Goal: Find specific page/section: Find specific page/section

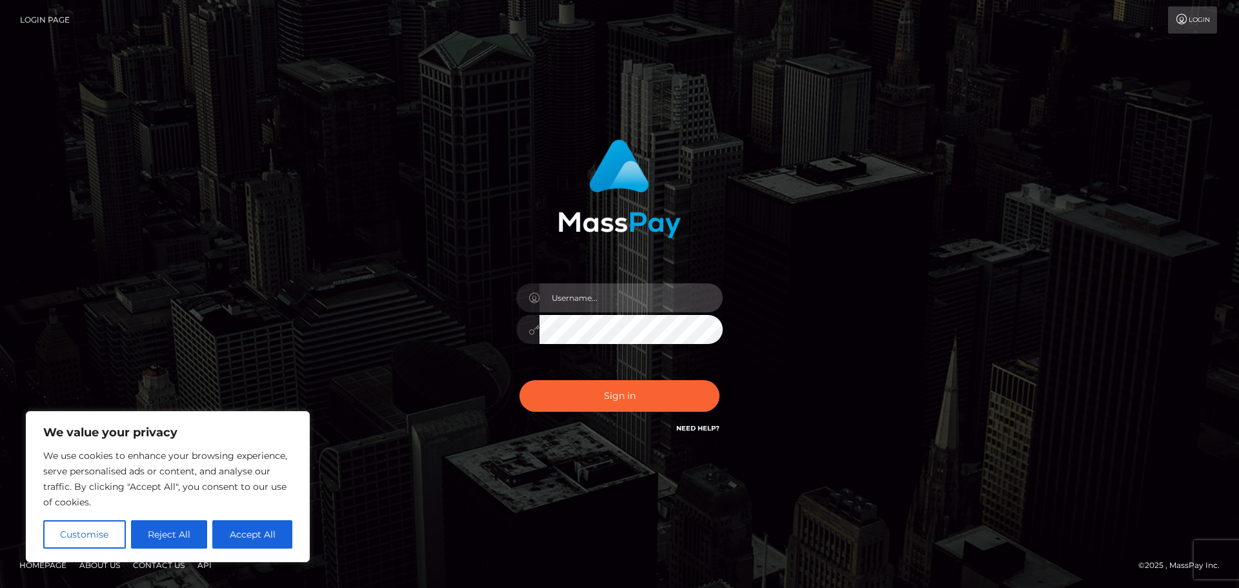
click at [614, 303] on input "text" at bounding box center [631, 297] width 183 height 29
paste input "alex.tp"
type input "alex.tp"
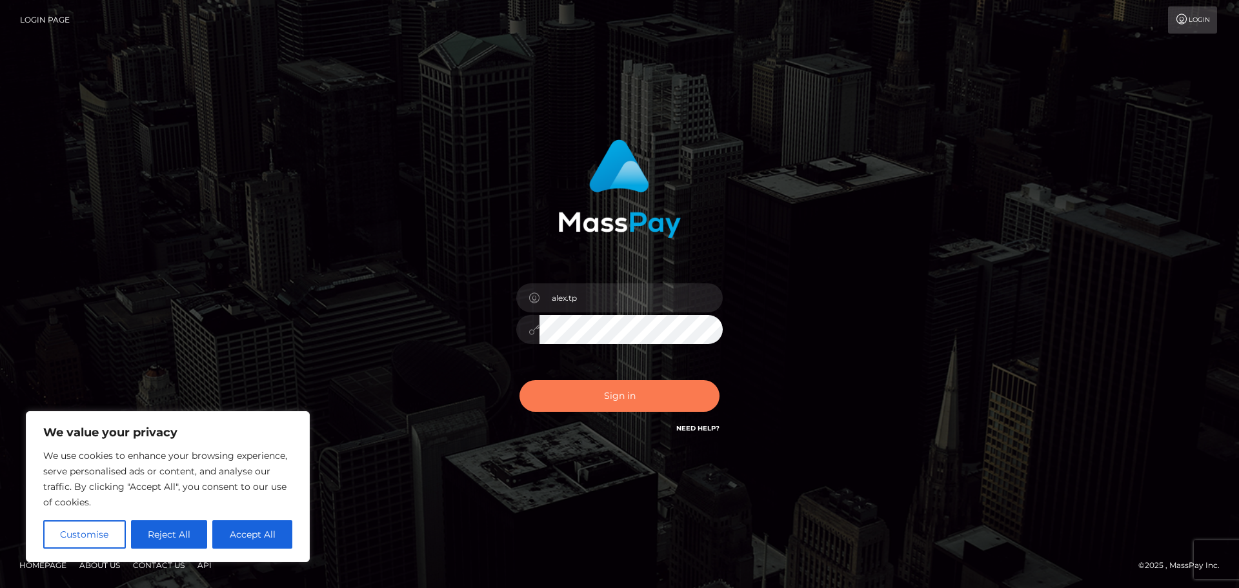
click at [614, 399] on button "Sign in" at bounding box center [620, 396] width 200 height 32
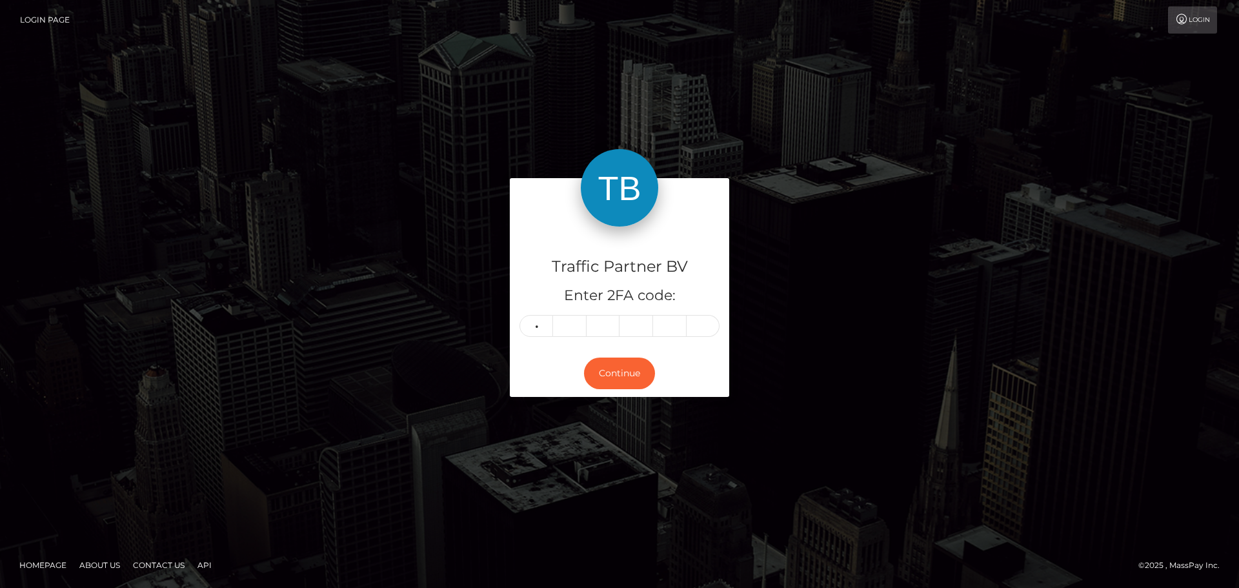
type input "6"
type input "3"
type input "5"
type input "8"
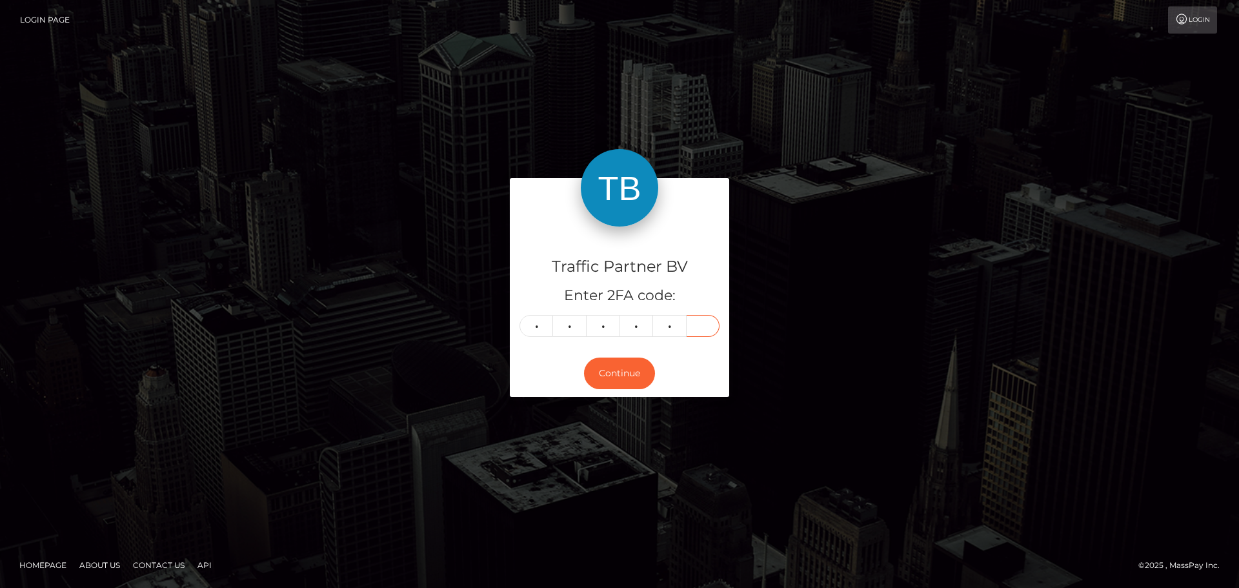
type input "3"
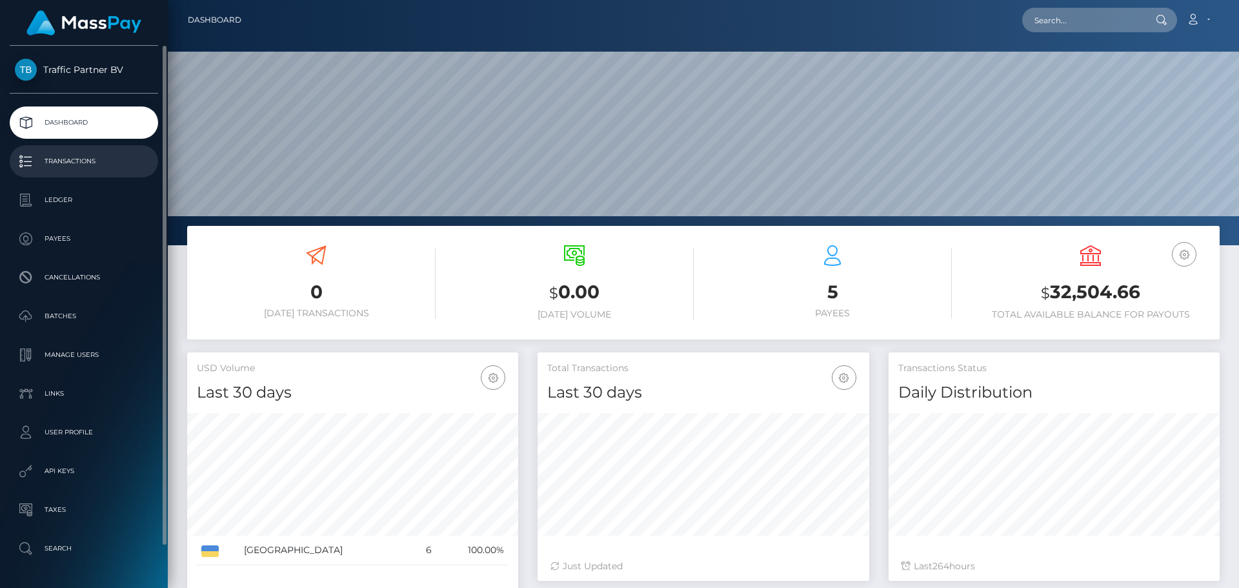
click at [57, 166] on p "Transactions" at bounding box center [84, 161] width 138 height 19
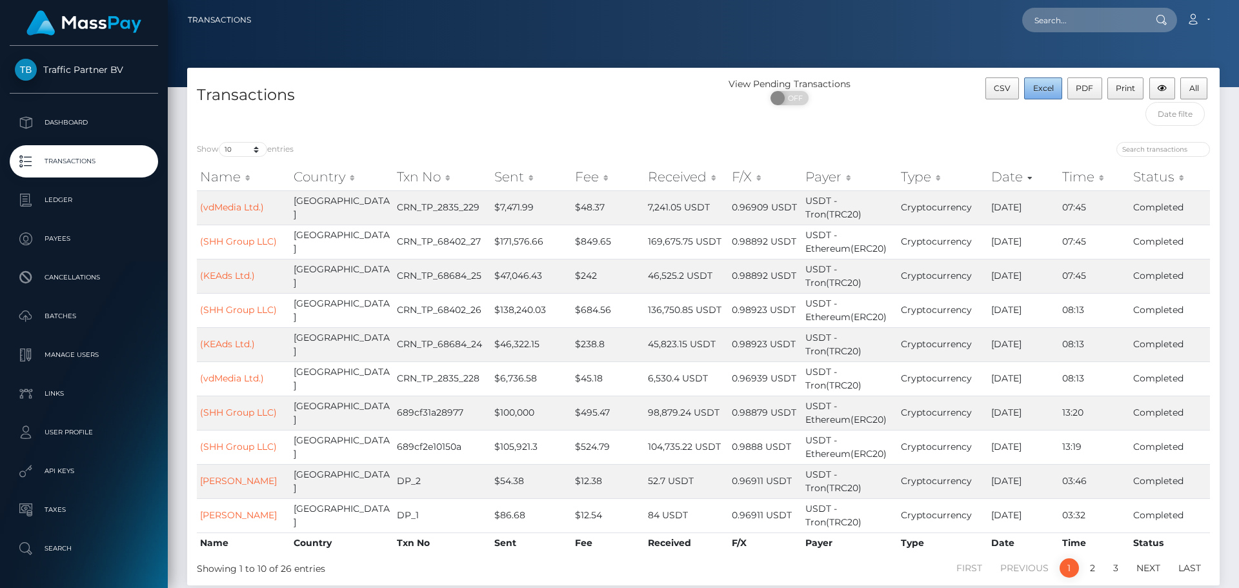
click at [1057, 96] on button "Excel" at bounding box center [1043, 88] width 38 height 22
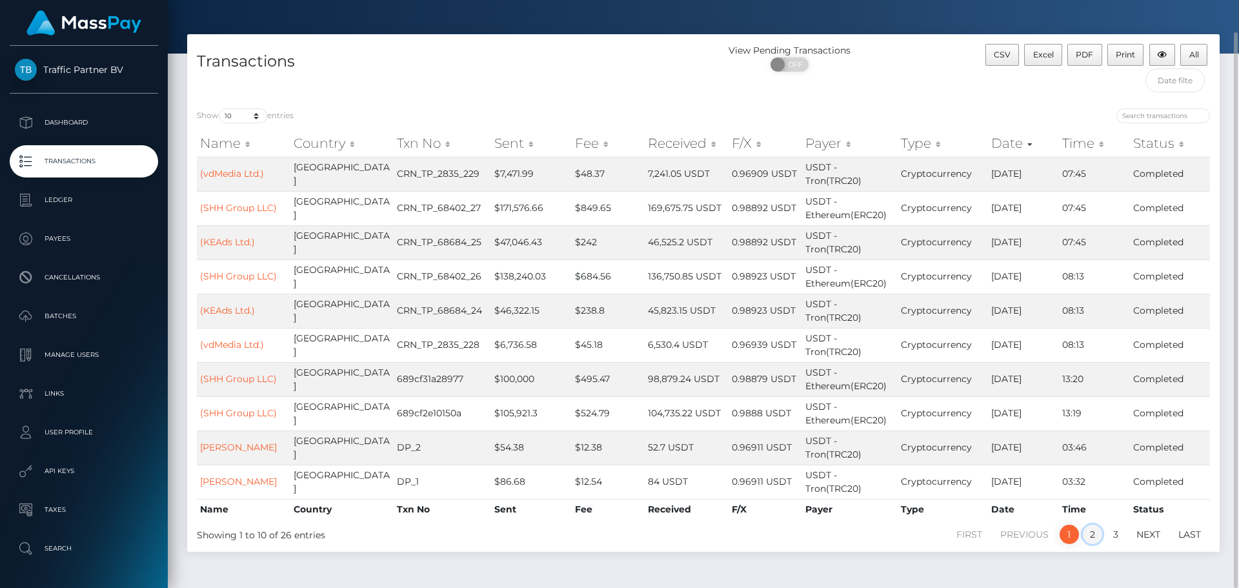
click at [1093, 525] on link "2" at bounding box center [1092, 534] width 19 height 19
click at [1121, 525] on link "3" at bounding box center [1115, 534] width 19 height 19
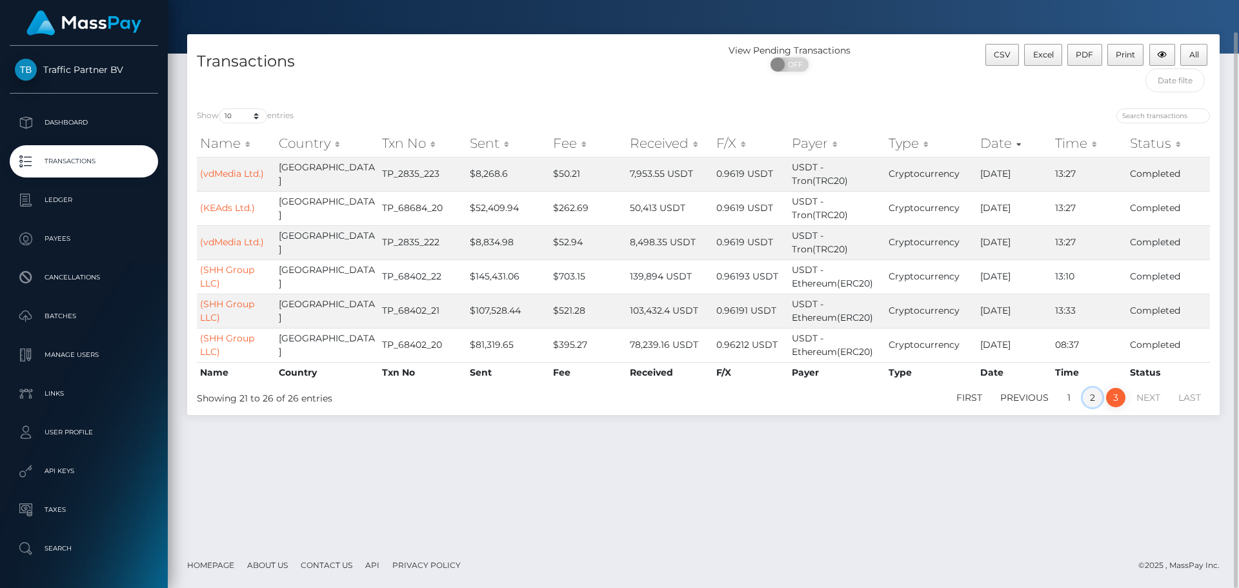
click at [1094, 388] on link "2" at bounding box center [1092, 397] width 19 height 19
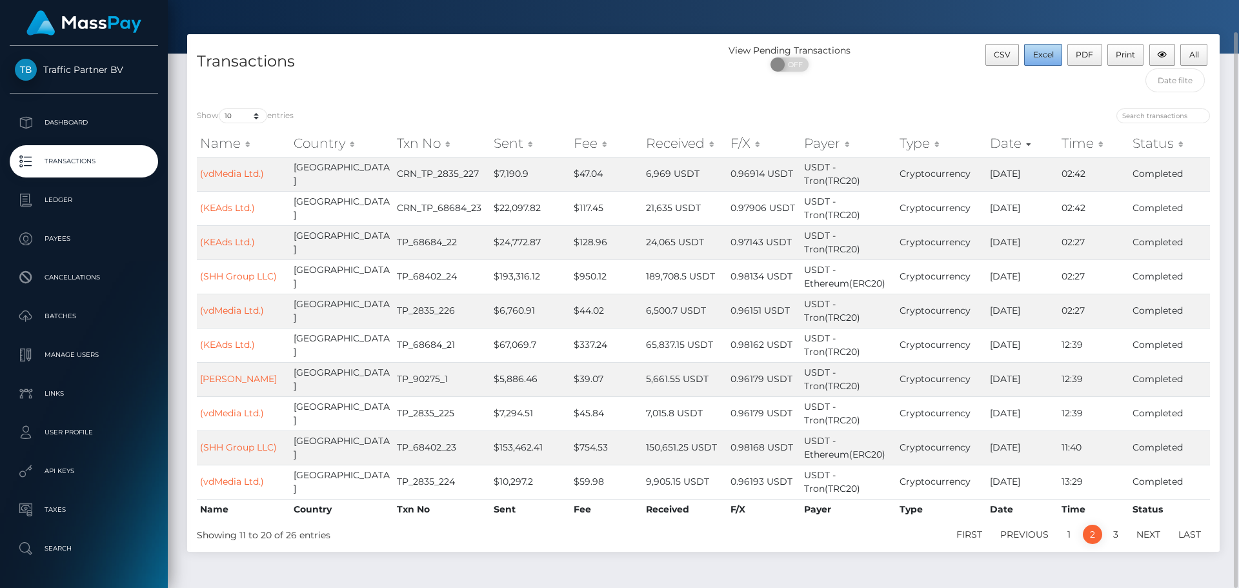
click at [1053, 54] on span "Excel" at bounding box center [1043, 55] width 21 height 10
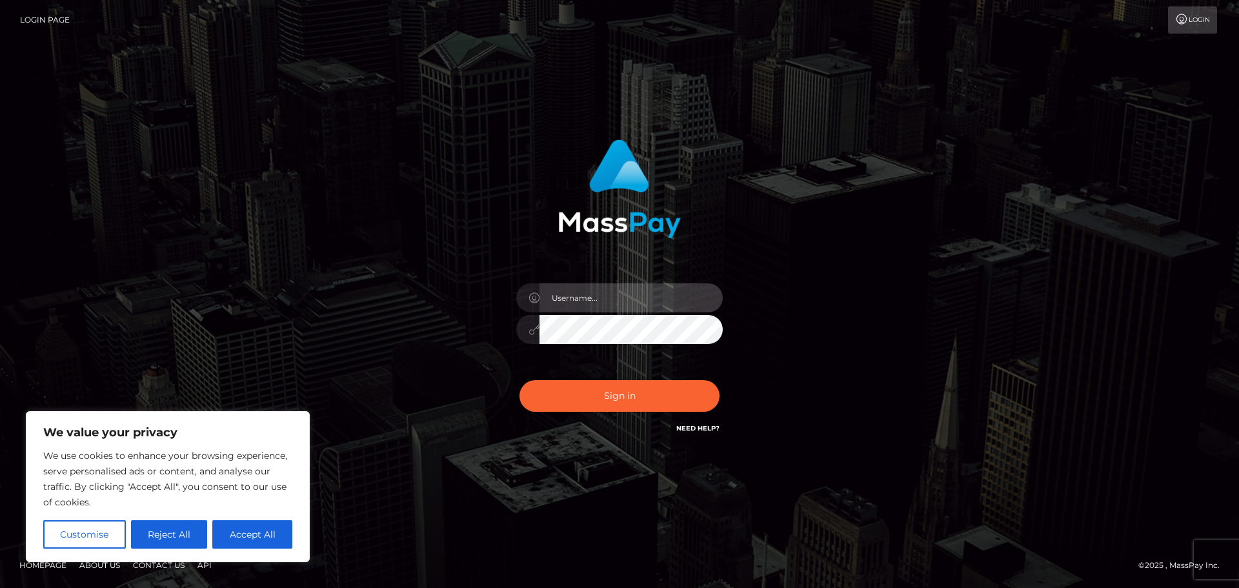
click at [574, 292] on input "text" at bounding box center [631, 297] width 183 height 29
paste input "alex.tp"
type input "alex.tp"
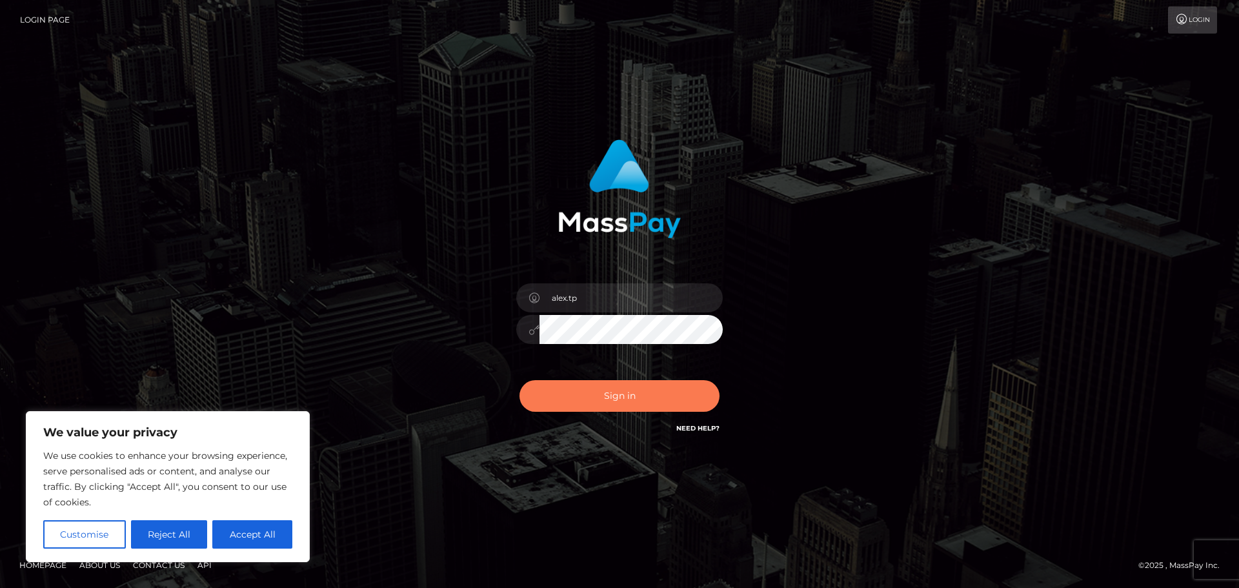
click at [587, 395] on button "Sign in" at bounding box center [620, 396] width 200 height 32
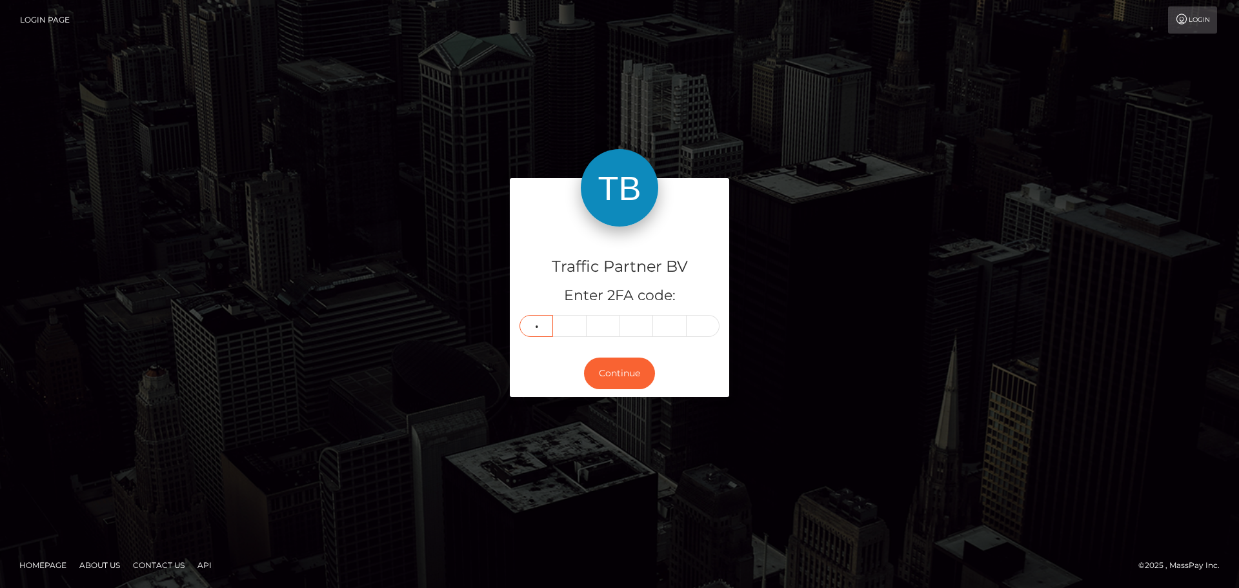
type input "1"
type input "7"
type input "4"
type input "6"
type input "9"
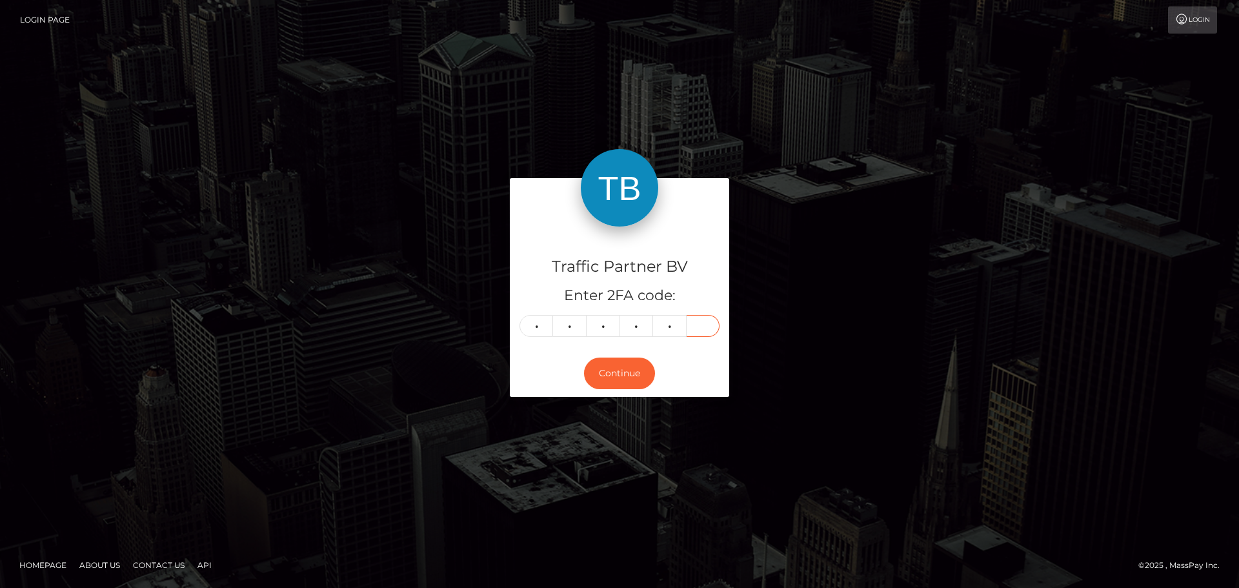
type input "0"
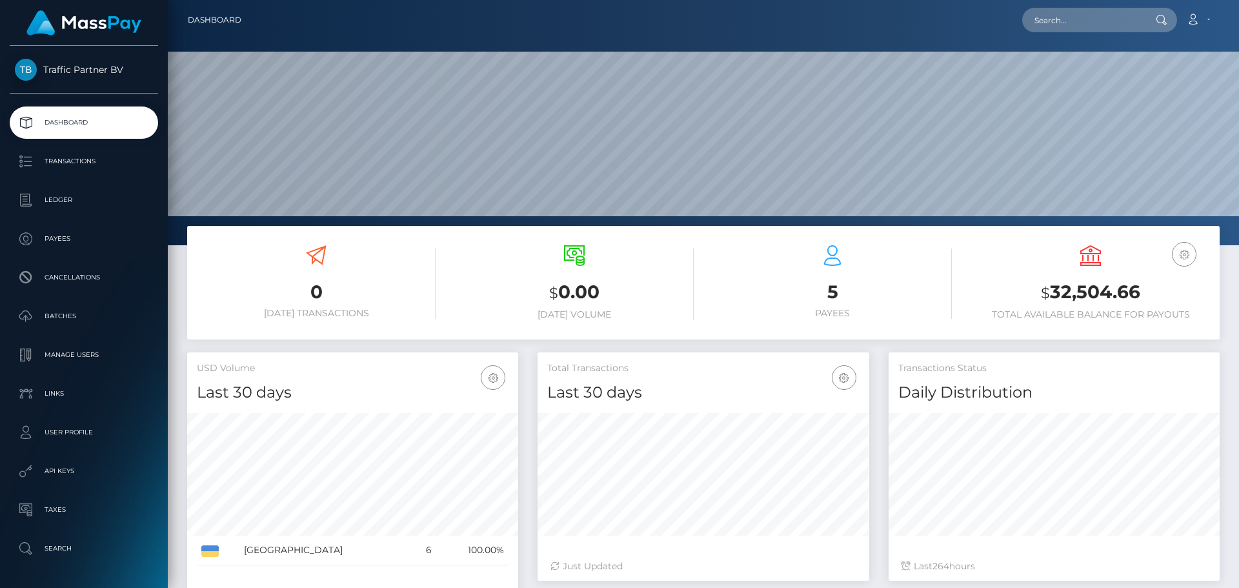
scroll to position [229, 332]
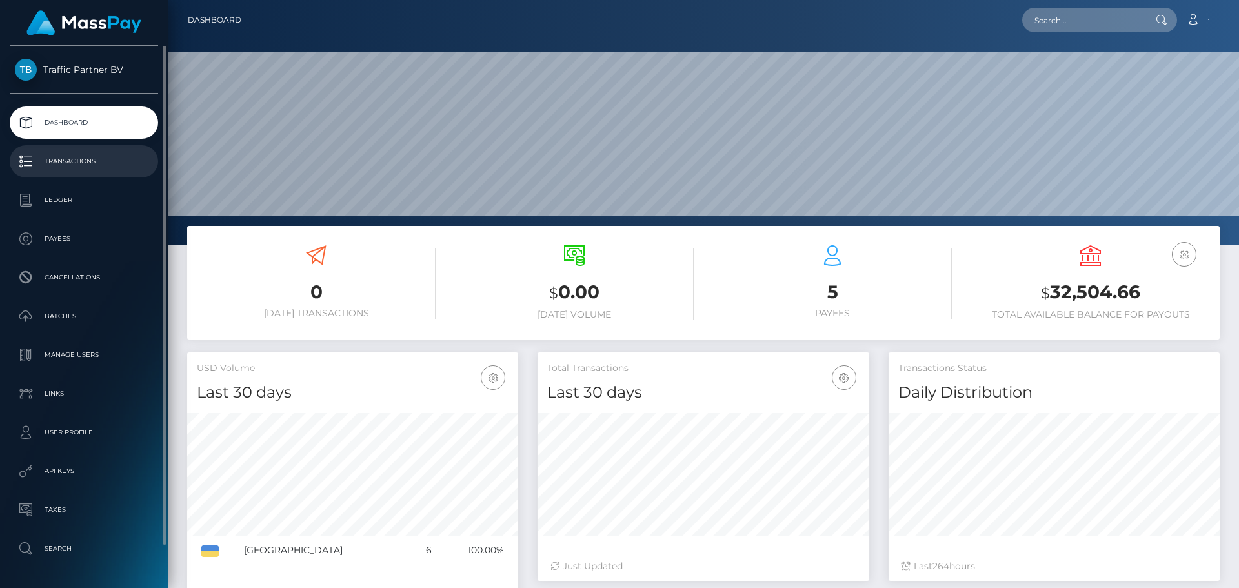
click at [88, 168] on p "Transactions" at bounding box center [84, 161] width 138 height 19
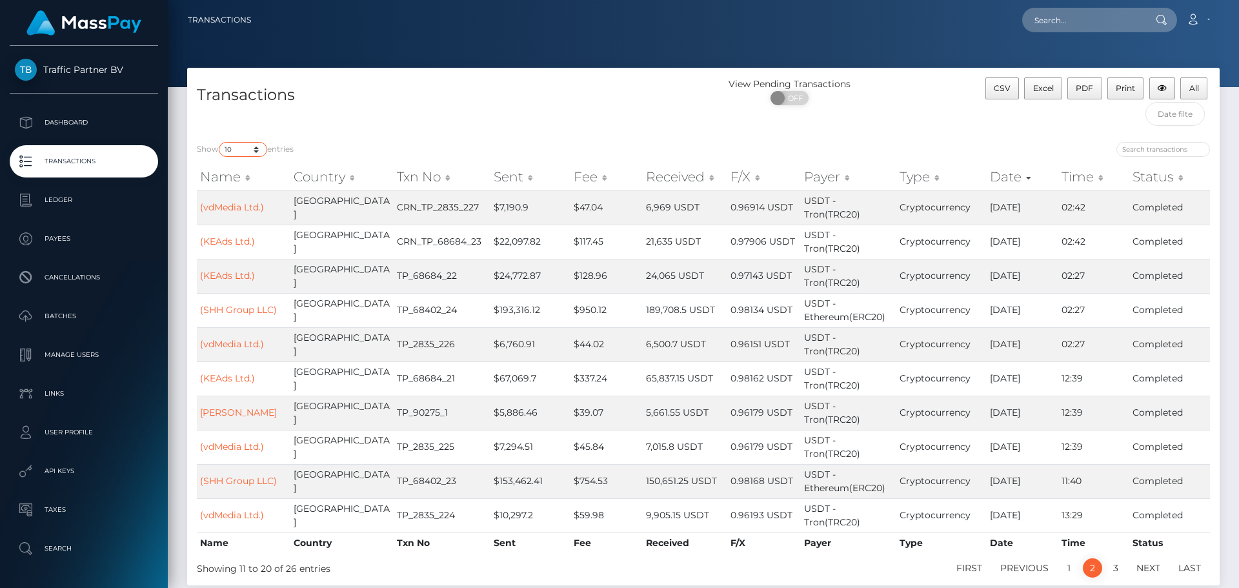
click at [260, 146] on select "10 25 50 100 250 500 1,000 3,500" at bounding box center [243, 149] width 48 height 15
select select "50"
click at [220, 142] on select "10 25 50 100 250 500 1,000 3,500" at bounding box center [243, 149] width 48 height 15
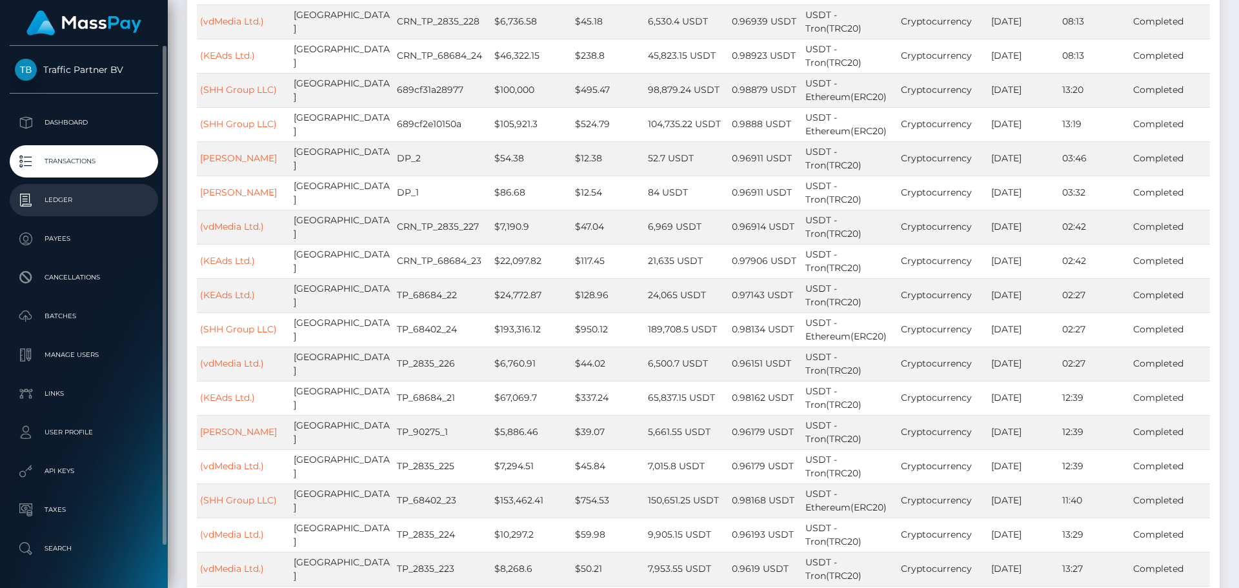
click at [41, 207] on p "Ledger" at bounding box center [84, 199] width 138 height 19
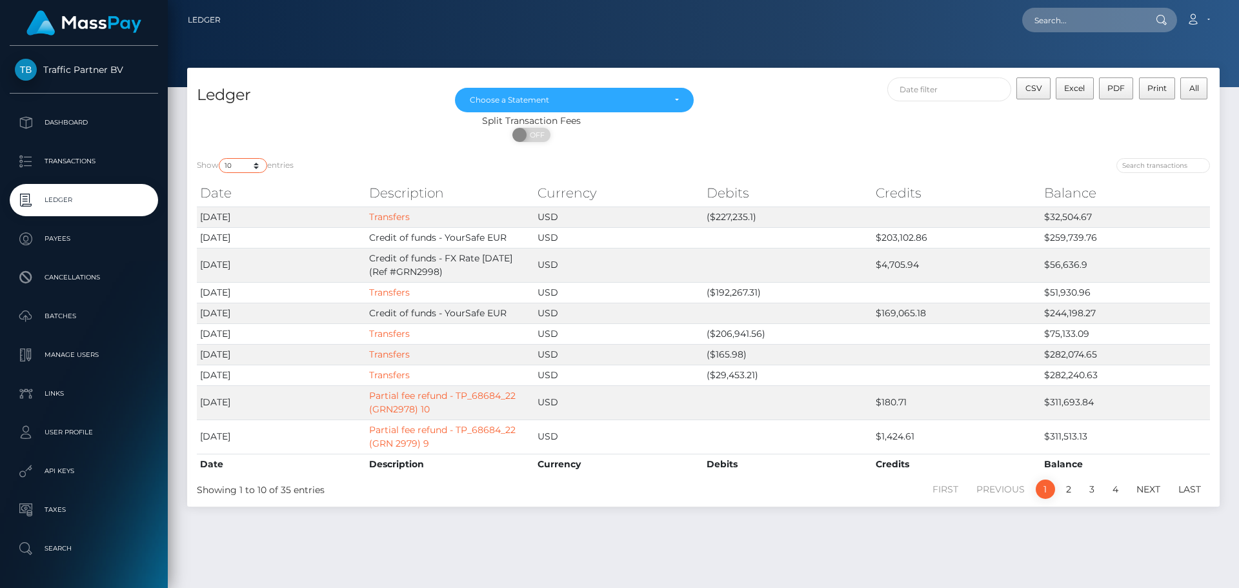
click at [259, 166] on select "10 25 50 100 250" at bounding box center [243, 165] width 48 height 15
click at [220, 158] on select "10 25 50 100 250" at bounding box center [243, 165] width 48 height 15
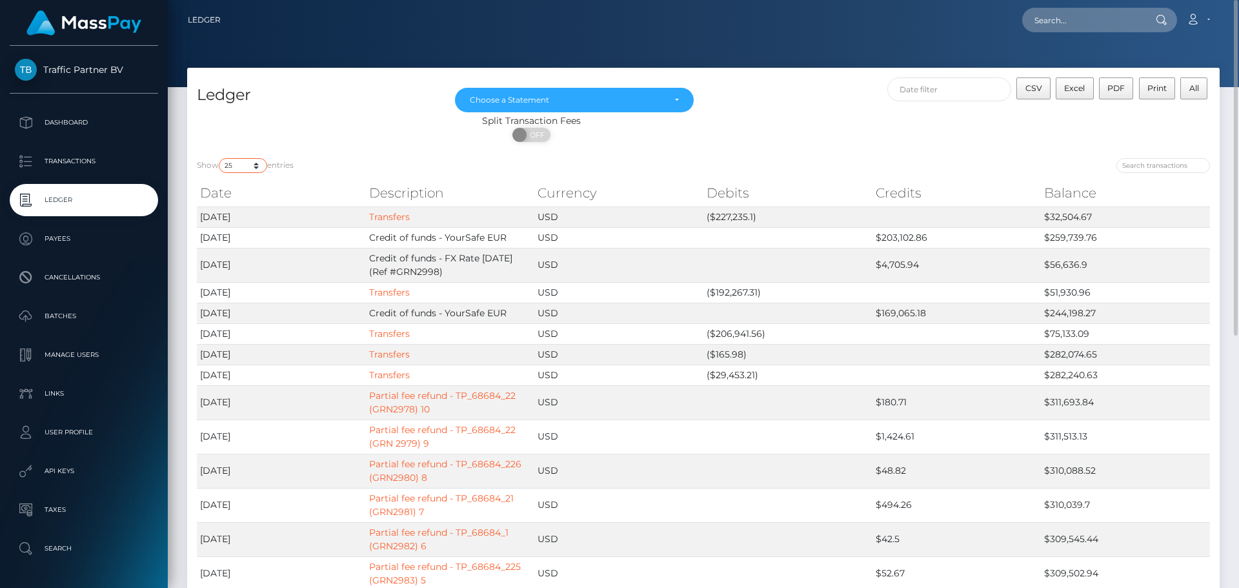
click at [263, 166] on select "10 25 50 100 250" at bounding box center [243, 165] width 48 height 15
click at [261, 154] on div "Show 10 25 50 100 250 entries Date Description Currency Debits Credits Balance …" at bounding box center [703, 550] width 1033 height 804
click at [258, 166] on select "10 25 50 100 250" at bounding box center [243, 165] width 48 height 15
select select "50"
click at [220, 158] on select "10 25 50 100 250" at bounding box center [243, 165] width 48 height 15
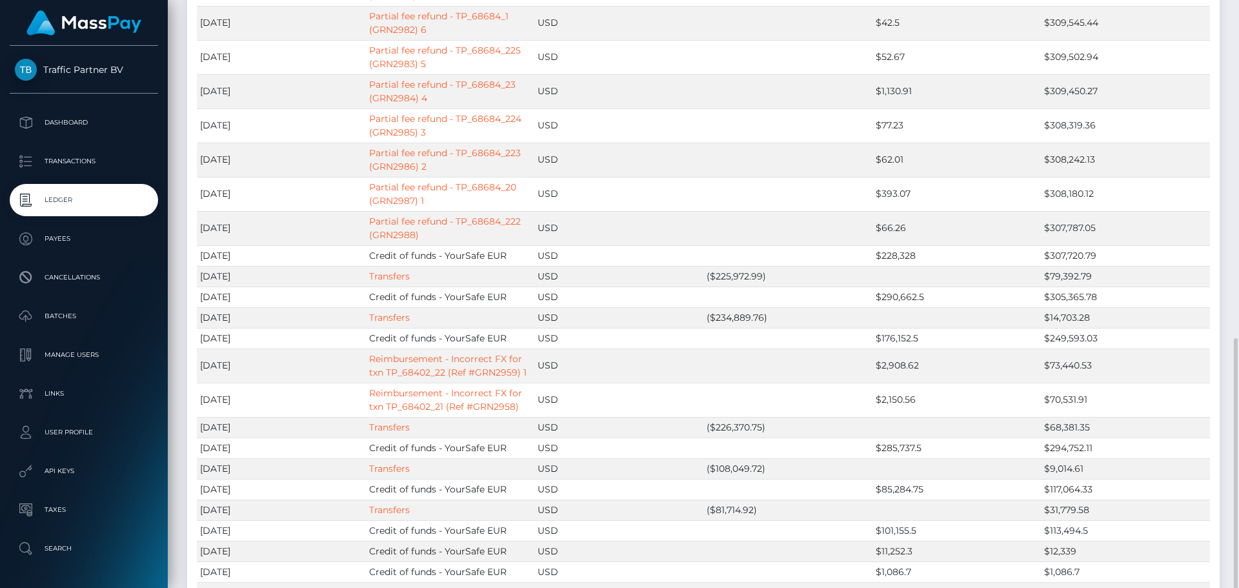
scroll to position [645, 0]
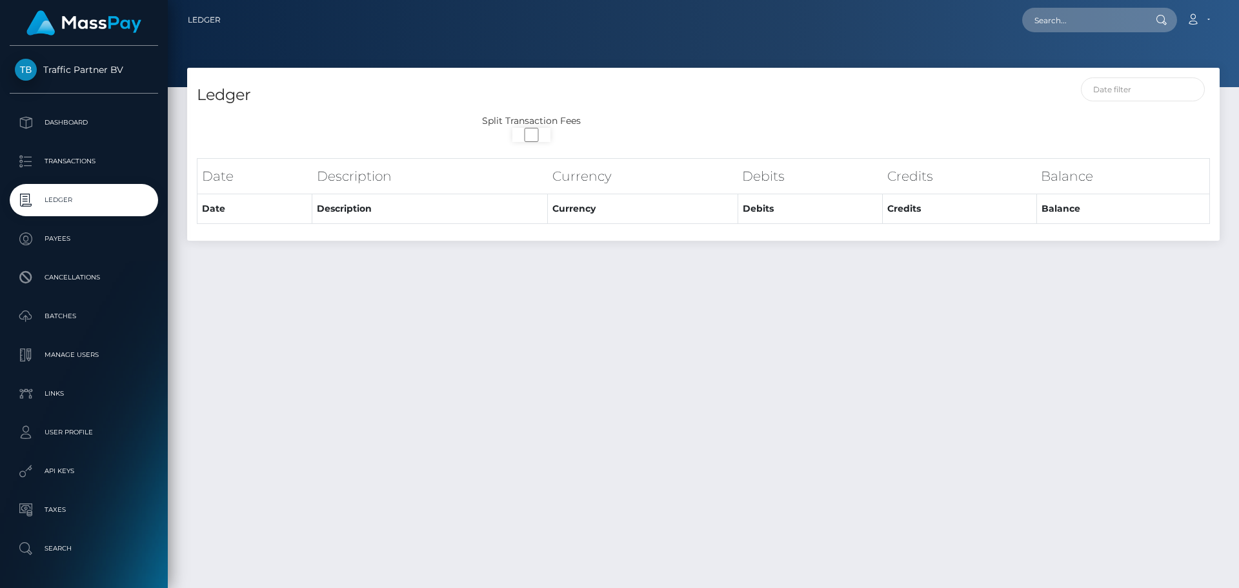
select select
select select "50"
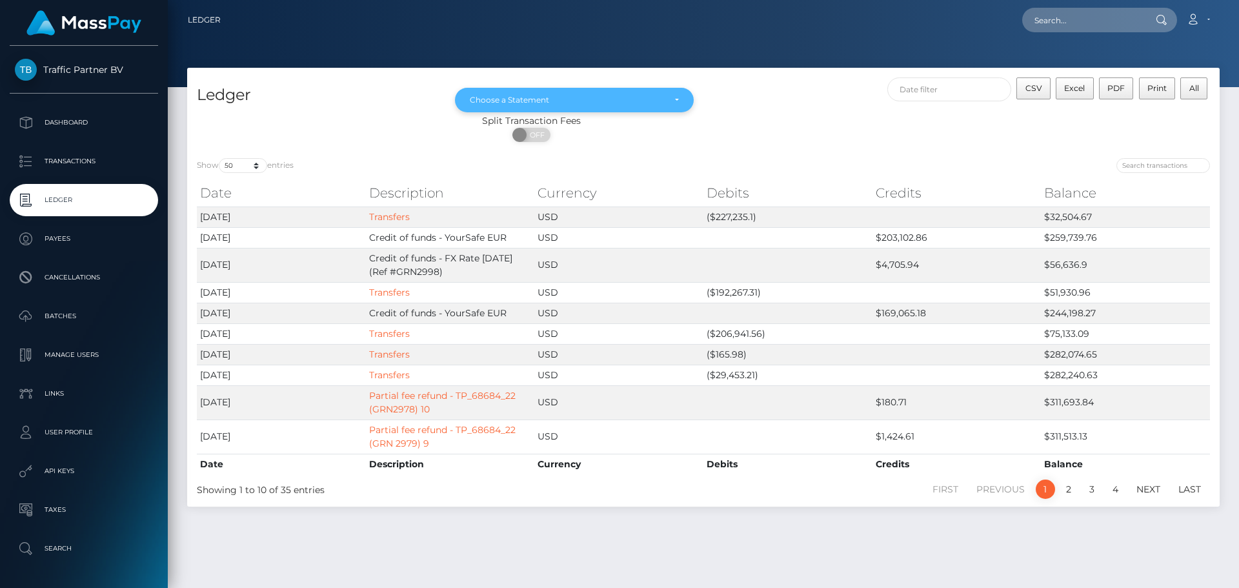
click at [518, 103] on div "Choose a Statement" at bounding box center [567, 100] width 194 height 10
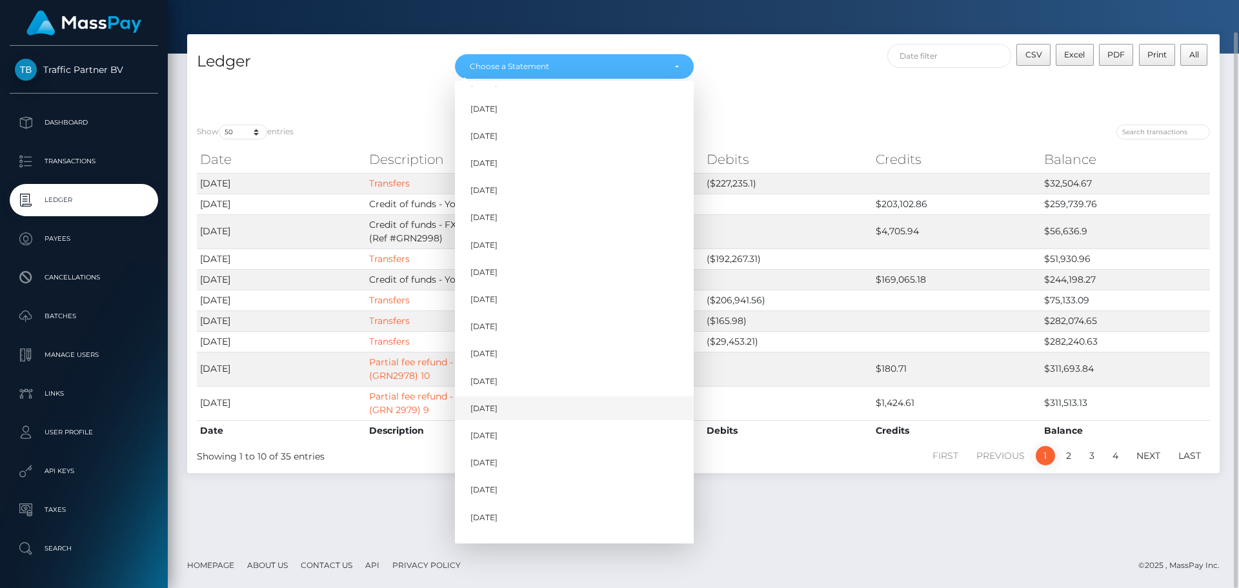
scroll to position [174, 0]
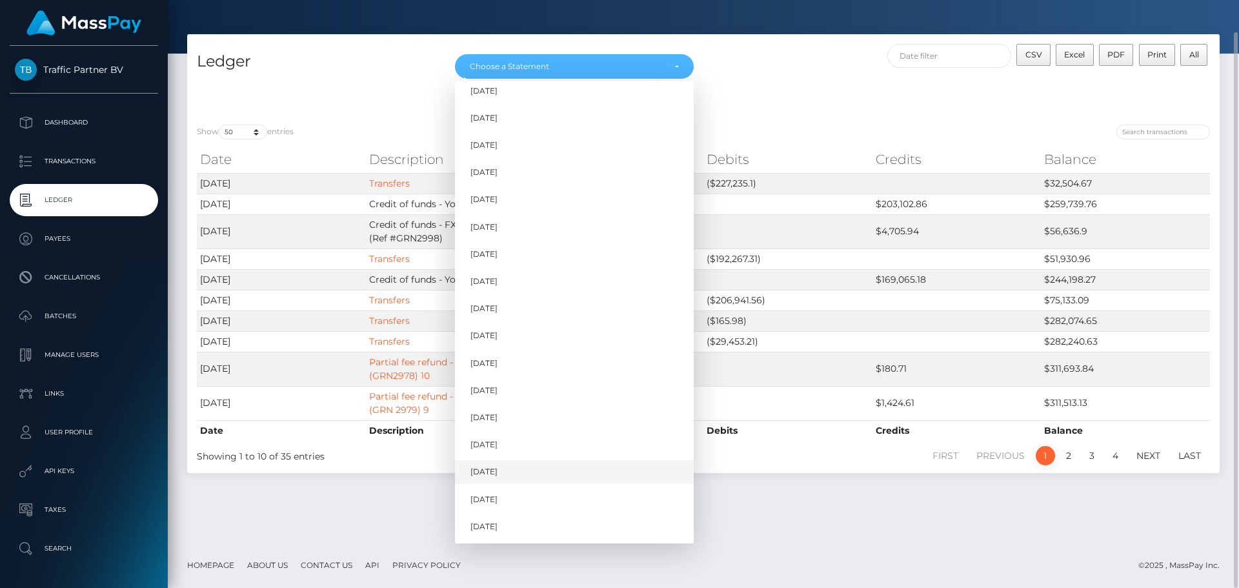
click at [505, 472] on link "[DATE]" at bounding box center [574, 472] width 239 height 24
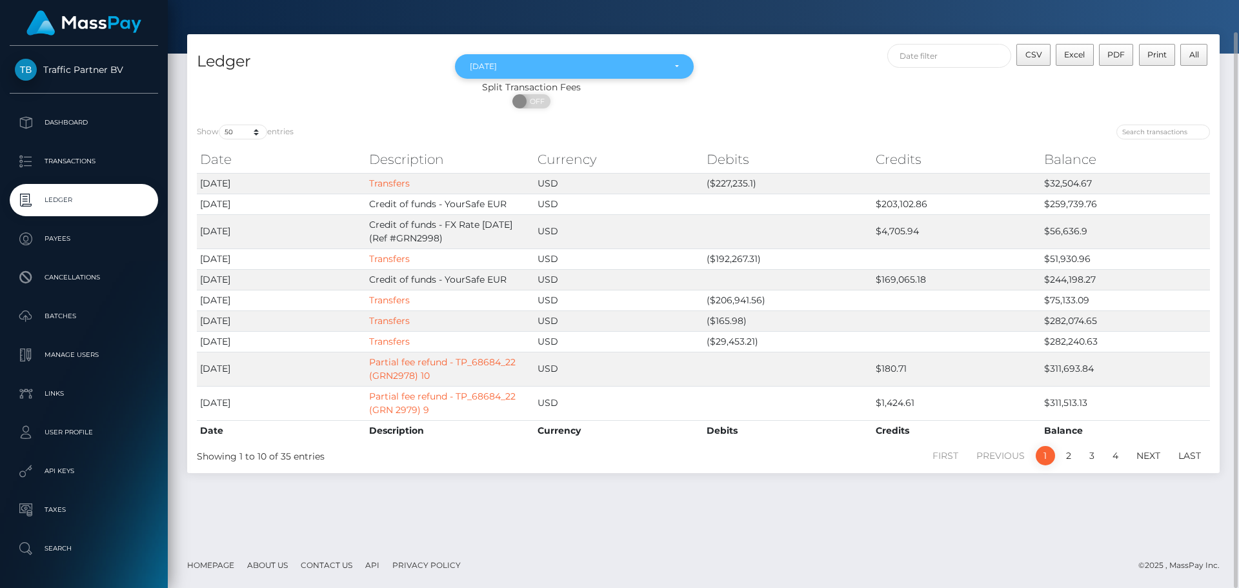
click at [664, 68] on div "[DATE]" at bounding box center [574, 66] width 209 height 10
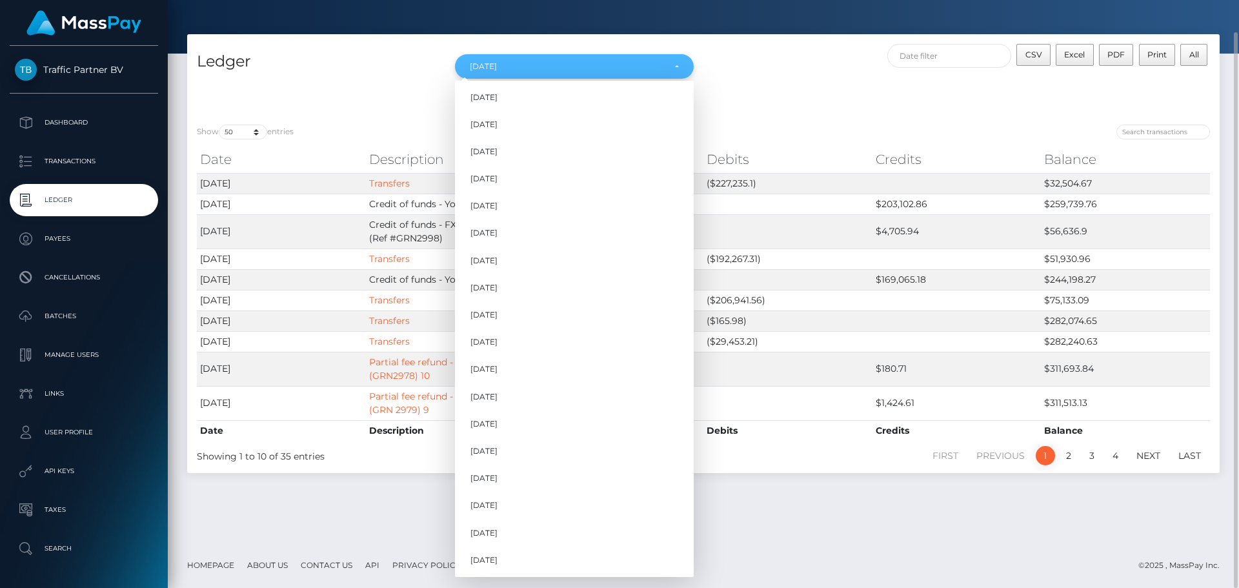
scroll to position [140, 0]
click at [543, 532] on link "[DATE]" at bounding box center [574, 533] width 239 height 24
select select "[DATE]"
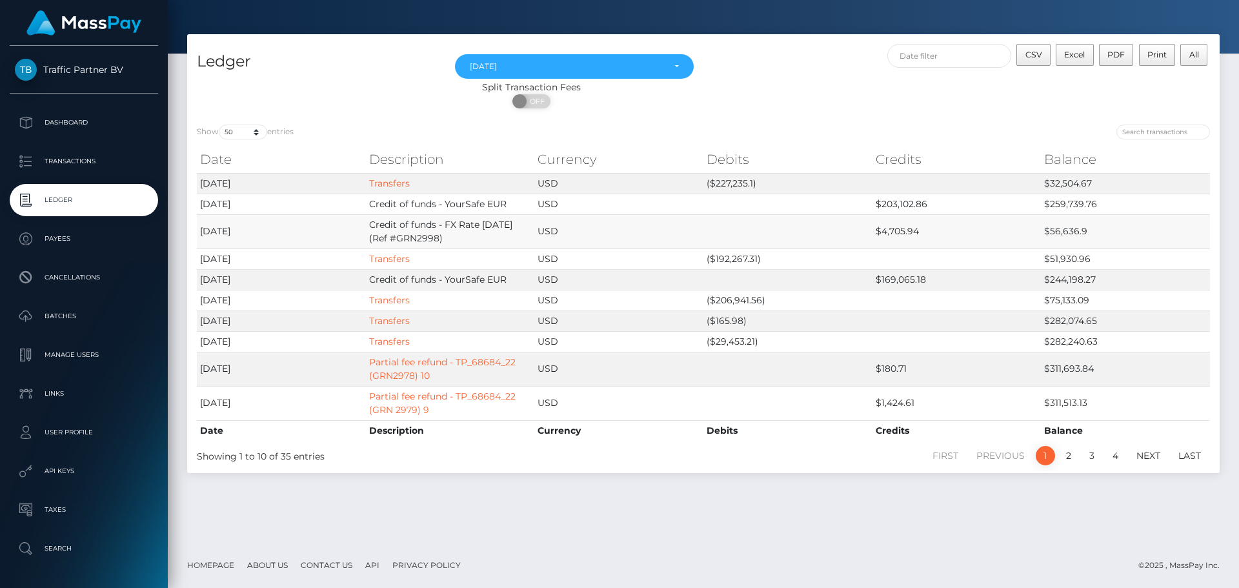
drag, startPoint x: 458, startPoint y: 223, endPoint x: 507, endPoint y: 234, distance: 49.6
click at [507, 234] on td "Credit of funds - FX Rate [DATE] (Ref #GRN2998)" at bounding box center [450, 231] width 169 height 34
click at [251, 232] on td "[DATE]" at bounding box center [281, 231] width 169 height 34
click at [425, 232] on td "Credit of funds - FX Rate [DATE] (Ref #GRN2998)" at bounding box center [450, 231] width 169 height 34
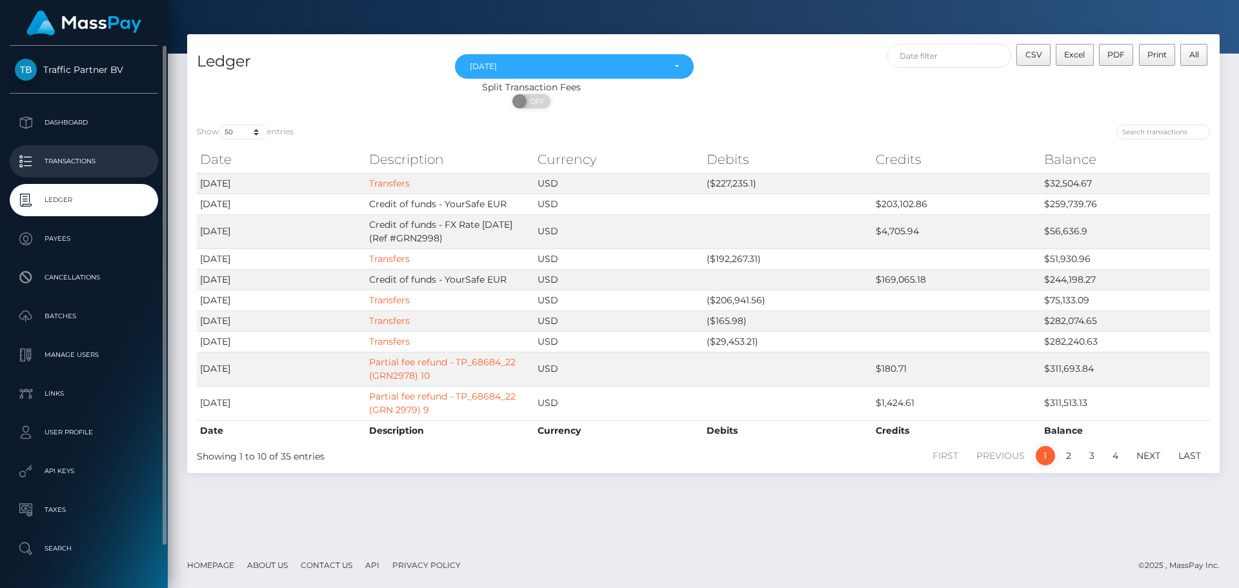
click at [106, 164] on p "Transactions" at bounding box center [84, 161] width 138 height 19
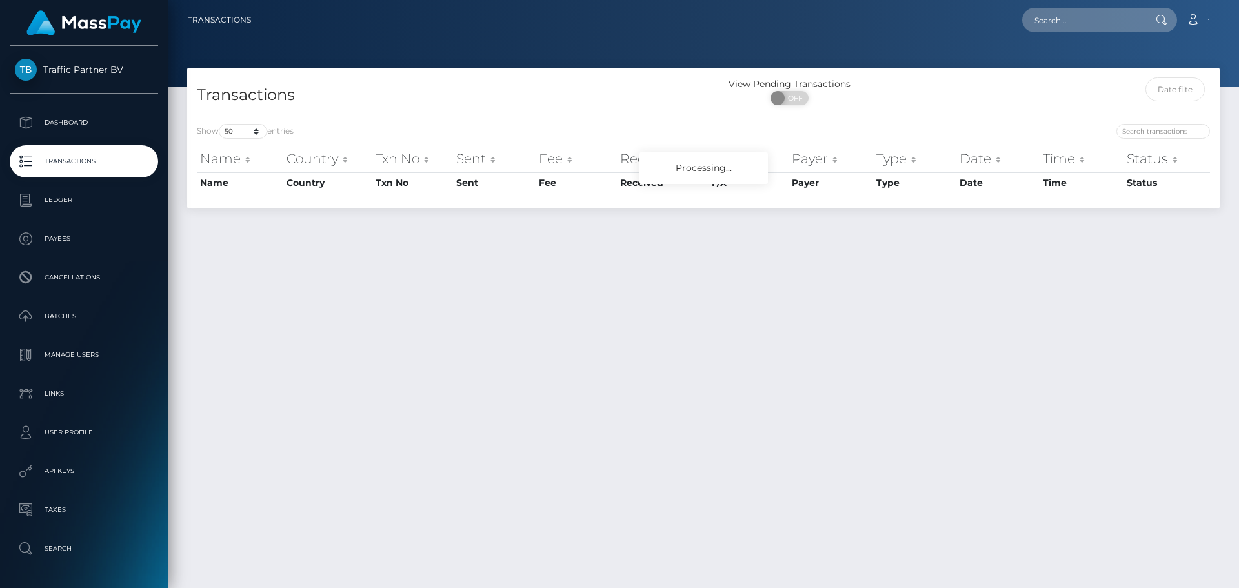
select select "50"
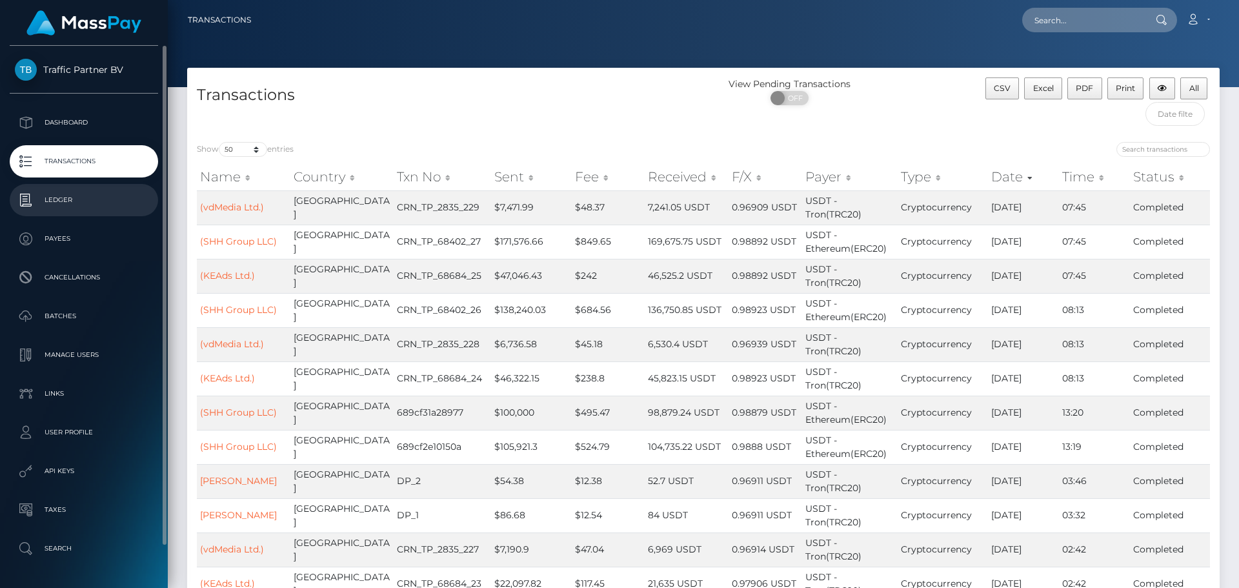
click at [61, 208] on p "Ledger" at bounding box center [84, 199] width 138 height 19
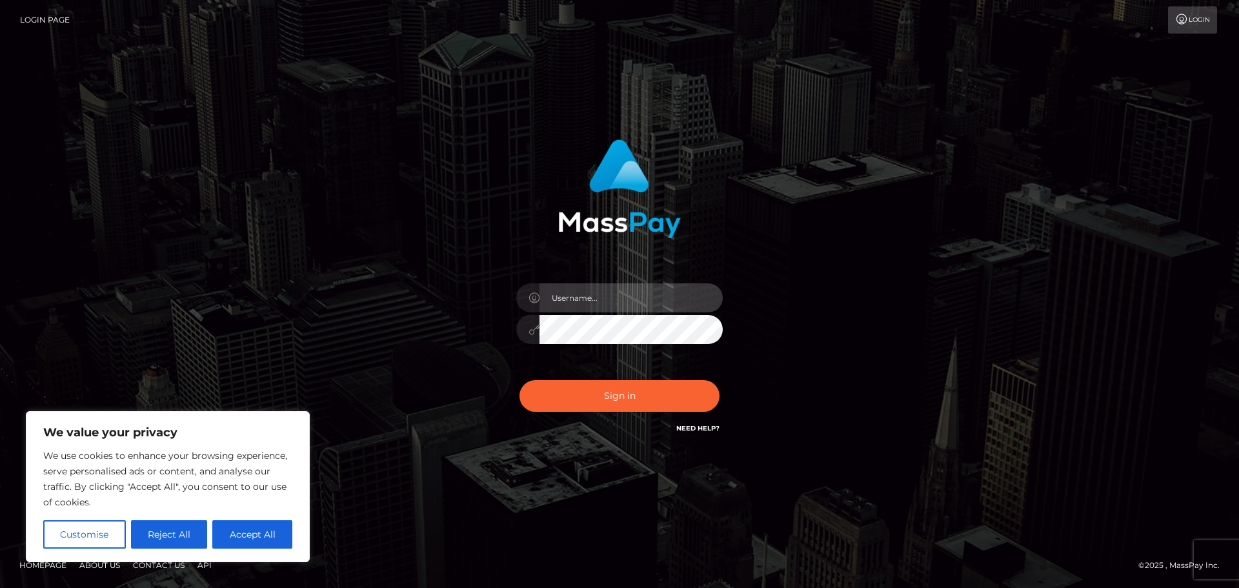
click at [616, 311] on input "text" at bounding box center [631, 297] width 183 height 29
type input "alex.tp"
click at [585, 378] on div "Sign in Need Help?" at bounding box center [620, 400] width 226 height 57
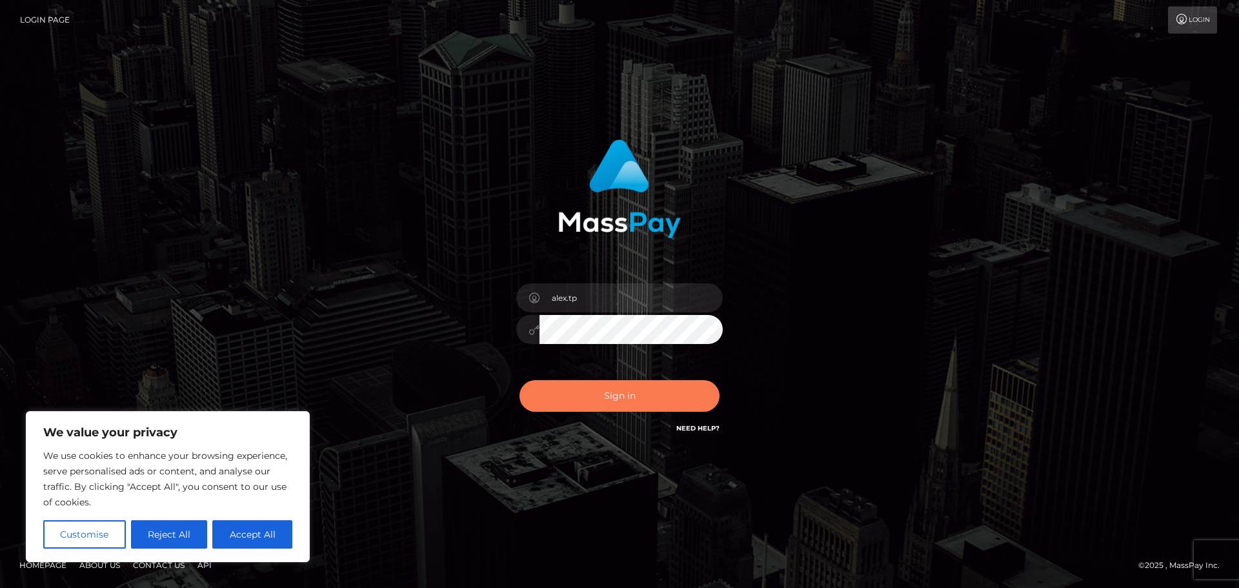
click at [582, 387] on button "Sign in" at bounding box center [620, 396] width 200 height 32
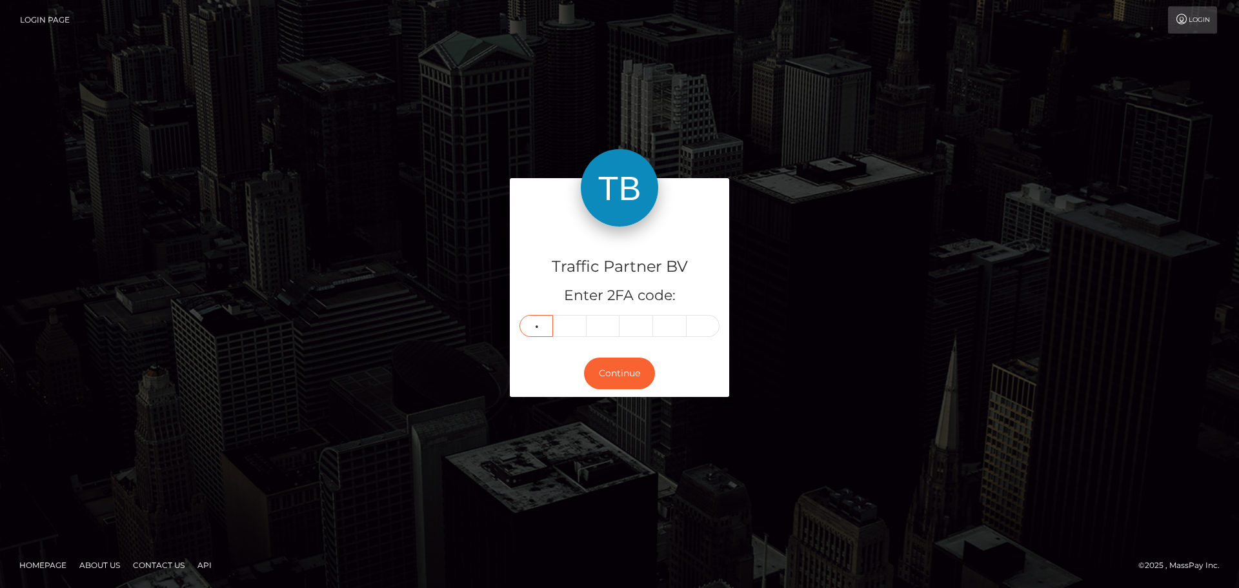
type input "0"
type input "2"
type input "3"
type input "2"
type input "7"
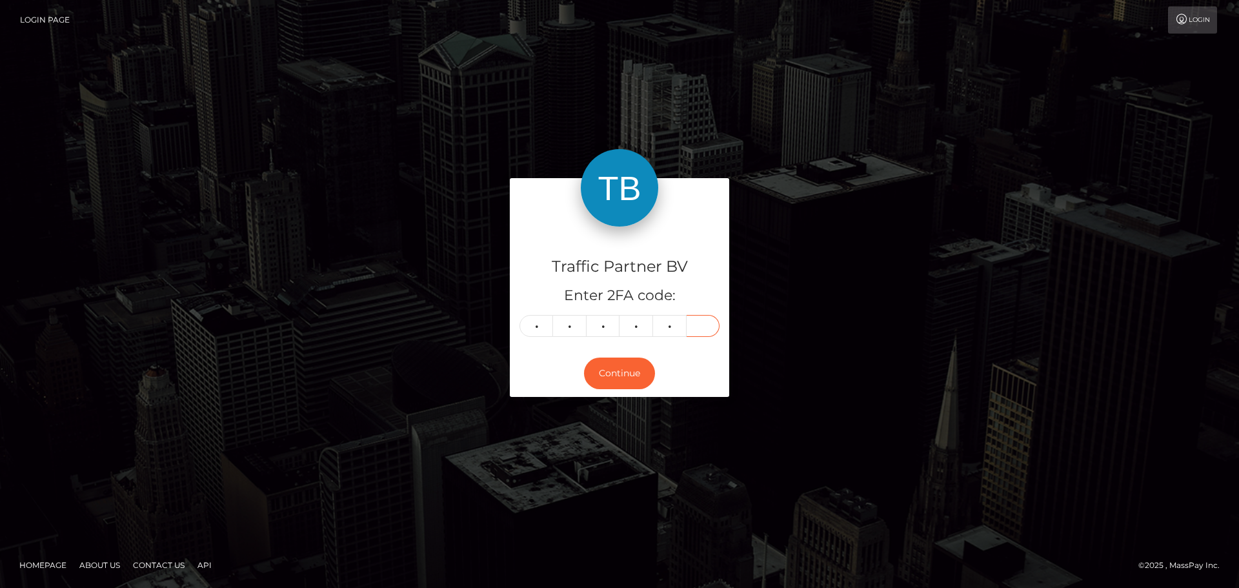
type input "9"
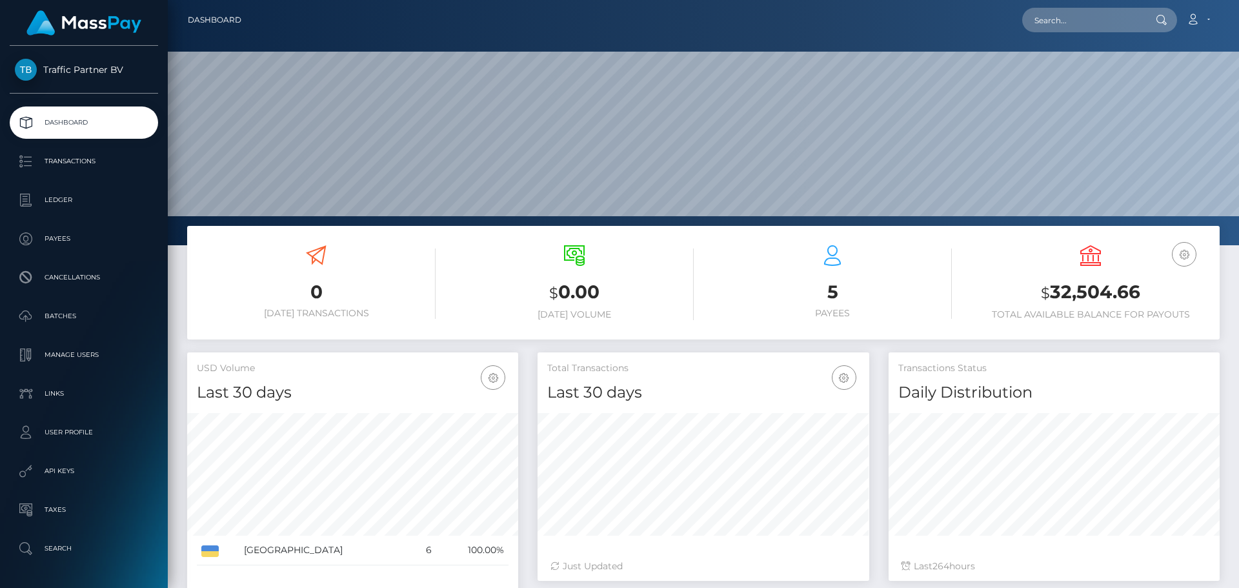
scroll to position [229, 332]
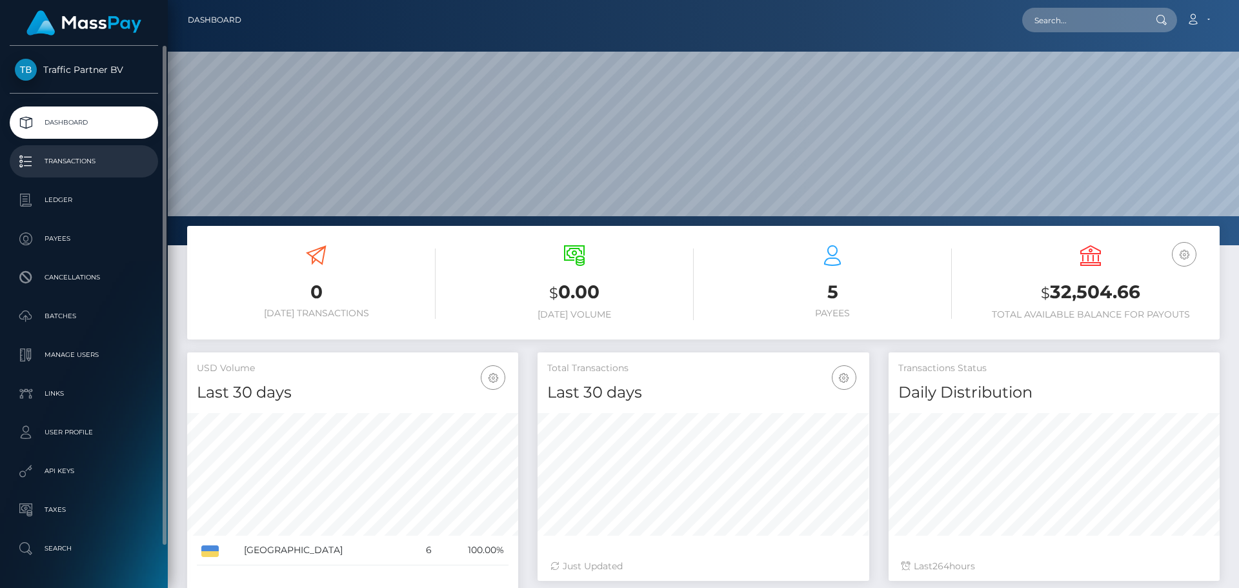
click at [63, 159] on p "Transactions" at bounding box center [84, 161] width 138 height 19
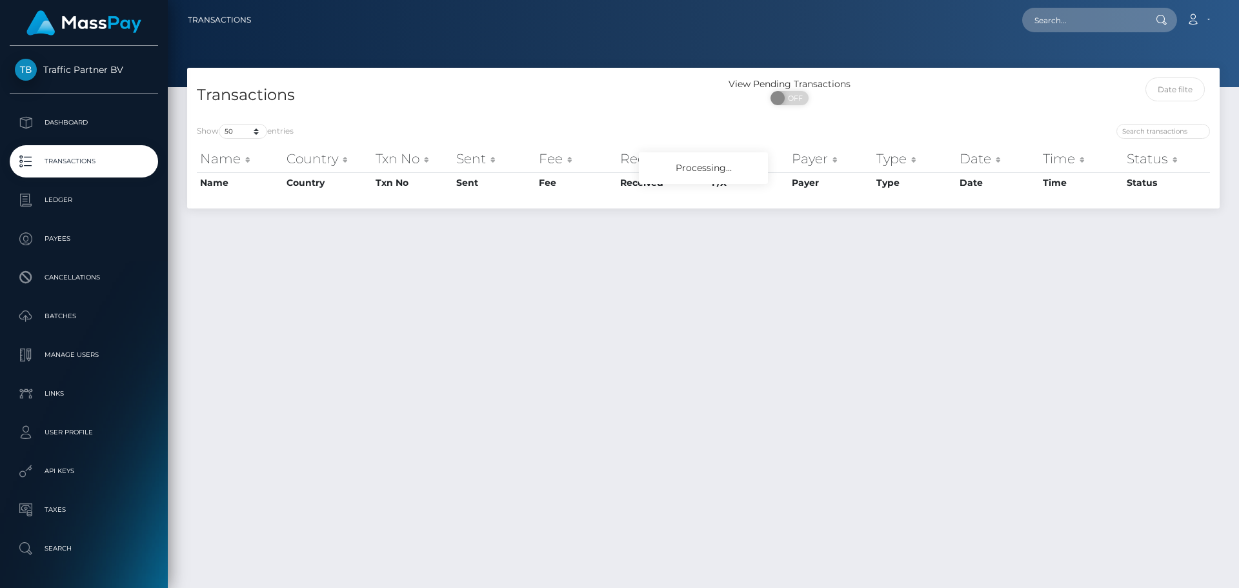
select select "50"
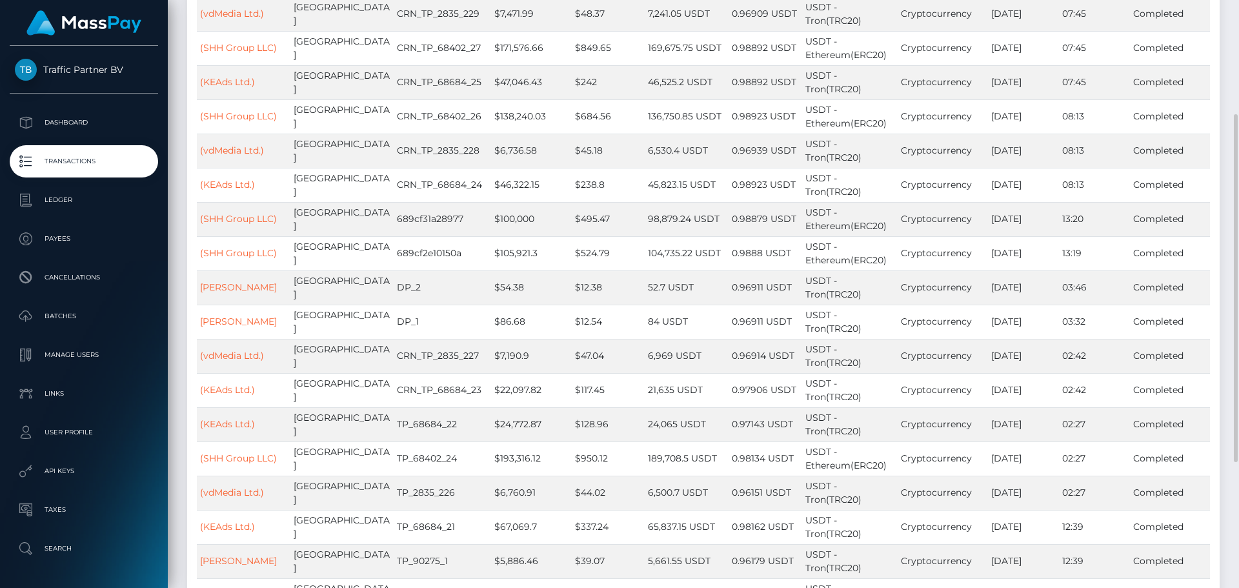
scroll to position [258, 0]
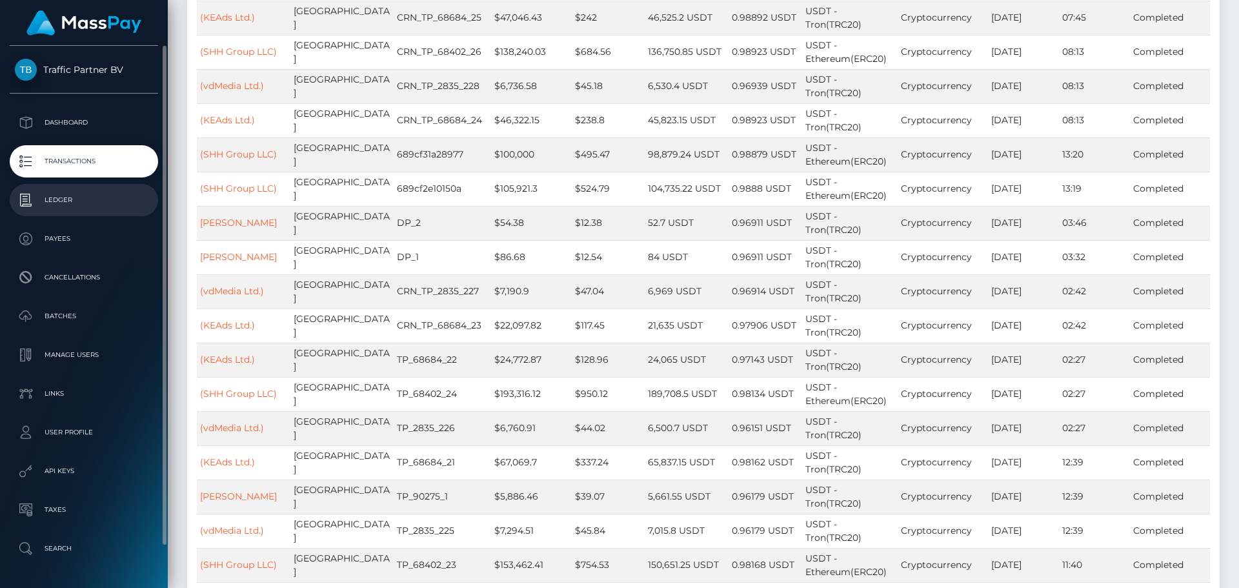
click at [57, 187] on link "Ledger" at bounding box center [84, 200] width 148 height 32
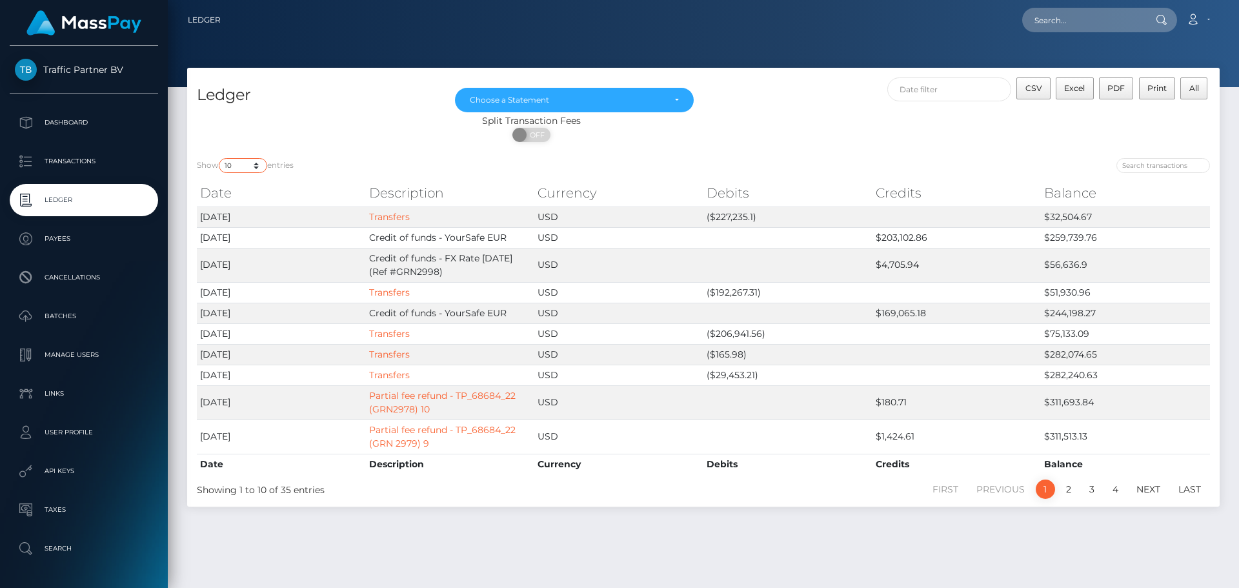
click at [258, 165] on select "10 25 50 100 250" at bounding box center [243, 165] width 48 height 15
select select "50"
click at [220, 158] on select "10 25 50 100 250" at bounding box center [243, 165] width 48 height 15
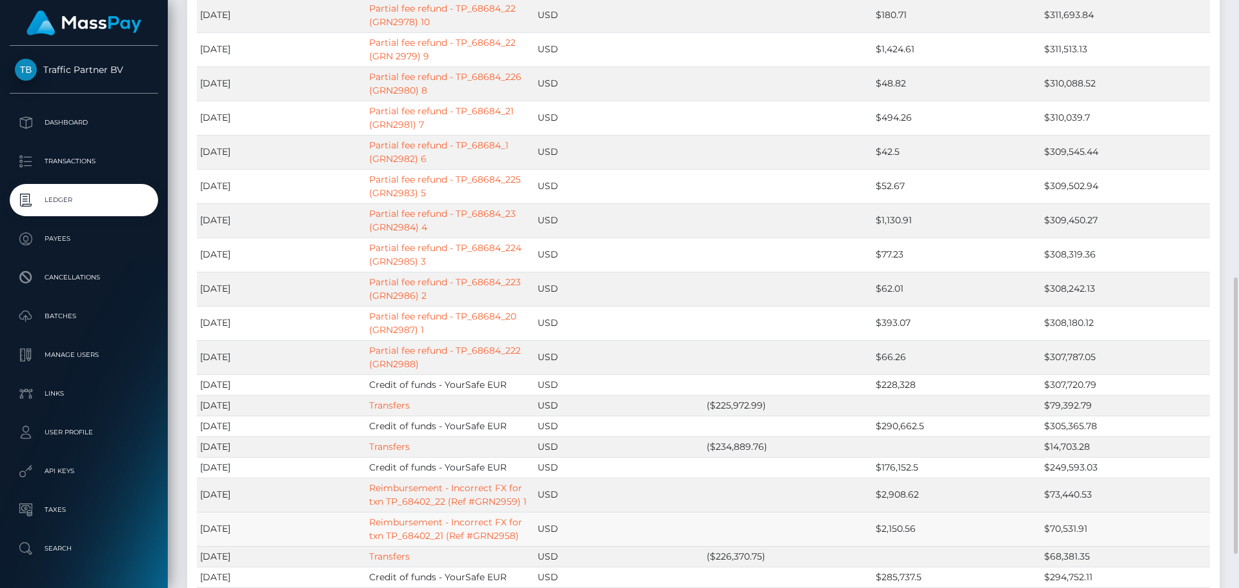
scroll to position [452, 0]
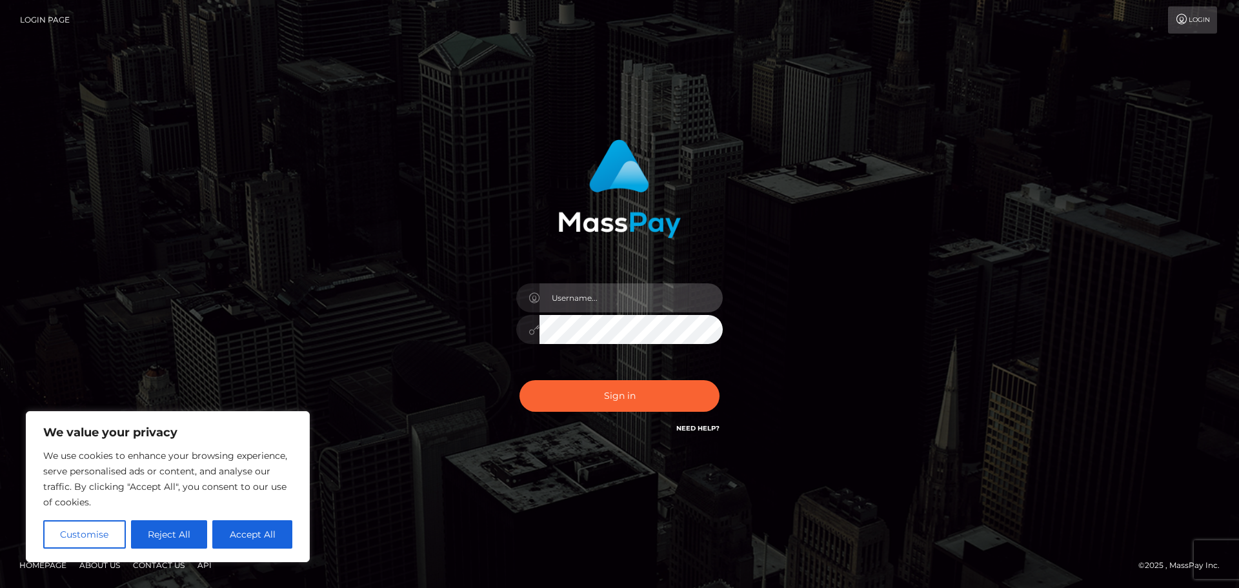
click at [624, 296] on input "text" at bounding box center [631, 297] width 183 height 29
